Goal: Information Seeking & Learning: Find specific fact

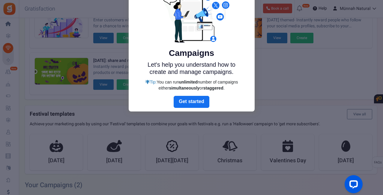
scroll to position [60, 0]
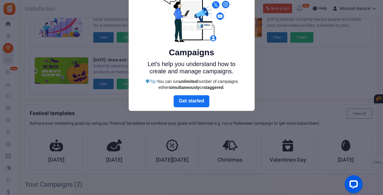
click at [201, 102] on link "Next" at bounding box center [191, 101] width 35 height 12
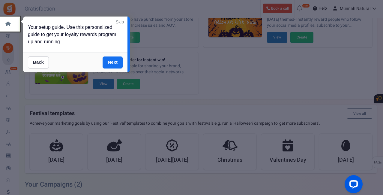
click at [119, 22] on link "Skip" at bounding box center [120, 22] width 8 height 6
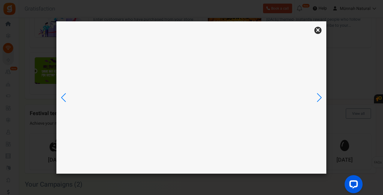
scroll to position [0, 0]
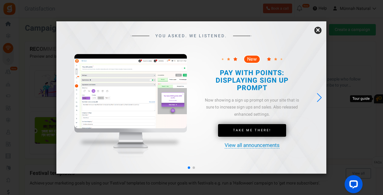
click at [316, 34] on link "×" at bounding box center [318, 30] width 7 height 7
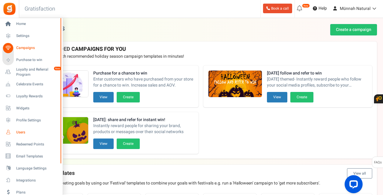
click at [23, 130] on span "Users" at bounding box center [37, 132] width 42 height 5
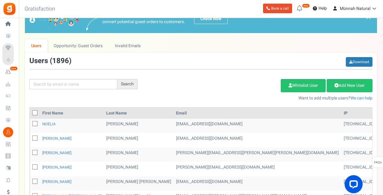
scroll to position [21, 0]
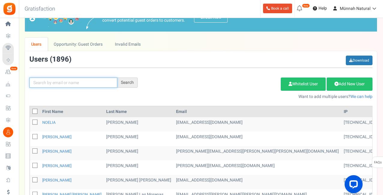
click at [80, 85] on input "text" at bounding box center [73, 82] width 88 height 10
paste input "grjjtcsx9t"
type input "grjjtcsx9t"
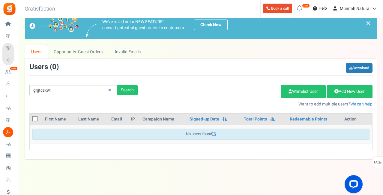
click at [111, 89] on icon at bounding box center [109, 90] width 3 height 4
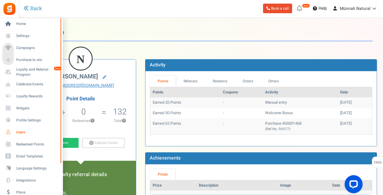
click at [23, 131] on span "Users" at bounding box center [37, 132] width 42 height 5
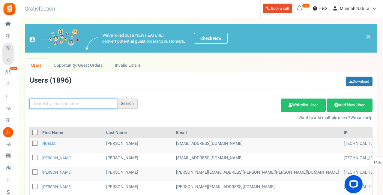
click at [81, 101] on input "text" at bounding box center [73, 103] width 88 height 10
type input "elisa rodriguez"
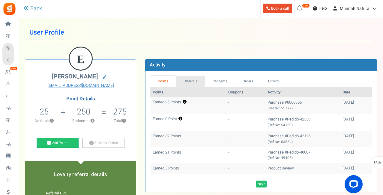
click at [189, 80] on link "Referrals" at bounding box center [190, 81] width 29 height 11
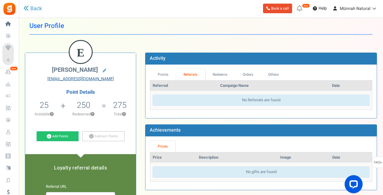
scroll to position [0, 0]
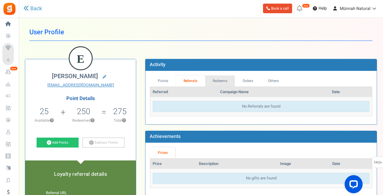
click at [223, 77] on link "Redeems" at bounding box center [220, 80] width 30 height 11
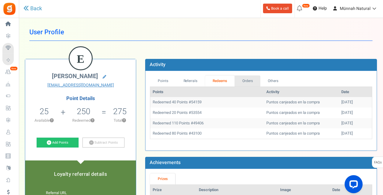
click at [244, 80] on link "Orders" at bounding box center [248, 80] width 26 height 11
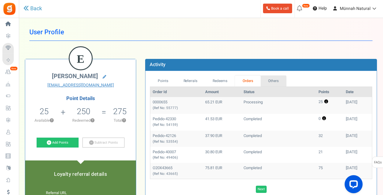
click at [270, 80] on link "Others" at bounding box center [274, 80] width 26 height 11
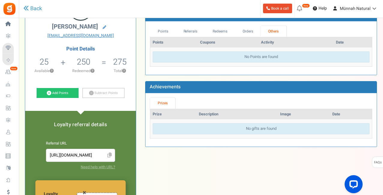
scroll to position [0, 0]
